Goal: Task Accomplishment & Management: Use online tool/utility

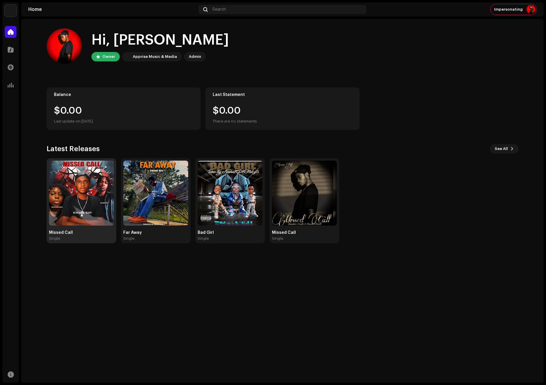
click at [102, 175] on img at bounding box center [81, 193] width 65 height 65
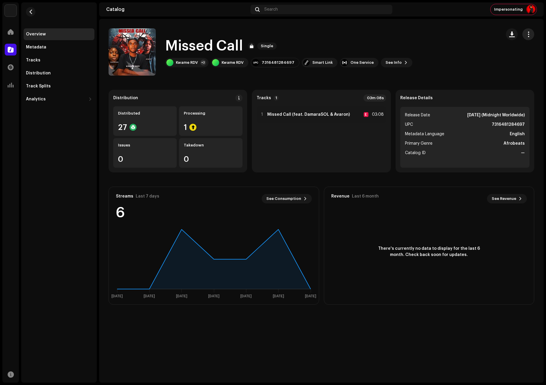
click at [527, 30] on button "button" at bounding box center [529, 34] width 12 height 12
click at [444, 45] on div "Missed Call Single Kwame RDV +2 Kwame RDV 7316481284697 Smart Link One Service …" at bounding box center [303, 51] width 388 height 47
click at [182, 75] on div "Missed Call Single Kwame RDV +2 Kwame RDV 7316481284697 Smart Link One Service …" at bounding box center [303, 51] width 388 height 47
click at [191, 125] on div at bounding box center [192, 127] width 7 height 7
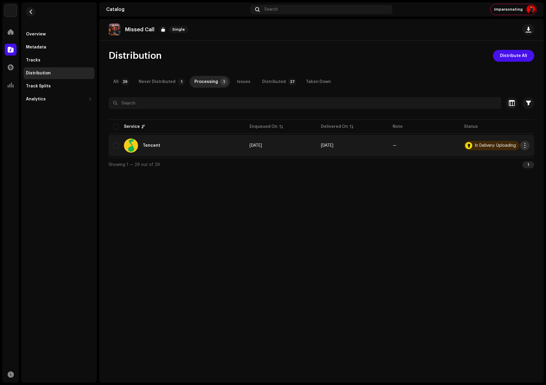
click at [523, 145] on span "button" at bounding box center [525, 145] width 4 height 5
click at [479, 158] on span "Distribute" at bounding box center [480, 158] width 21 height 5
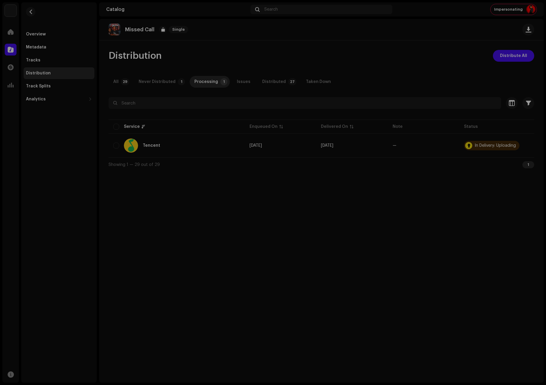
click at [436, 207] on div "Not Eligible For Distribution A release that has status In Delivery: Uploading …" at bounding box center [273, 192] width 546 height 385
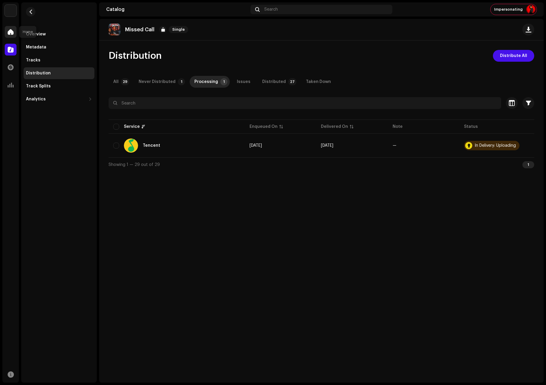
click at [6, 31] on div at bounding box center [11, 32] width 12 height 12
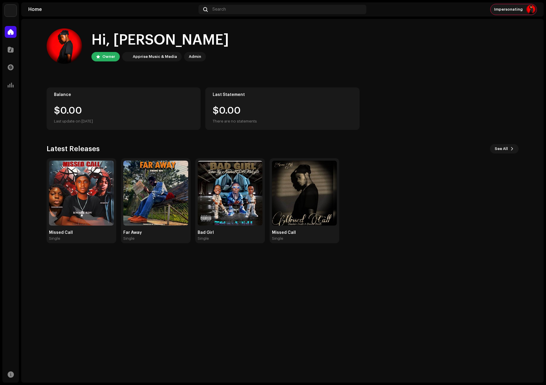
click at [512, 11] on span "Impersonating" at bounding box center [508, 9] width 29 height 5
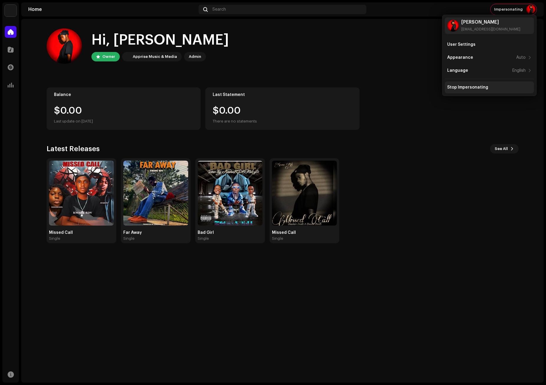
click at [476, 84] on div "Stop Impersonating" at bounding box center [489, 87] width 89 height 12
